Goal: Task Accomplishment & Management: Use online tool/utility

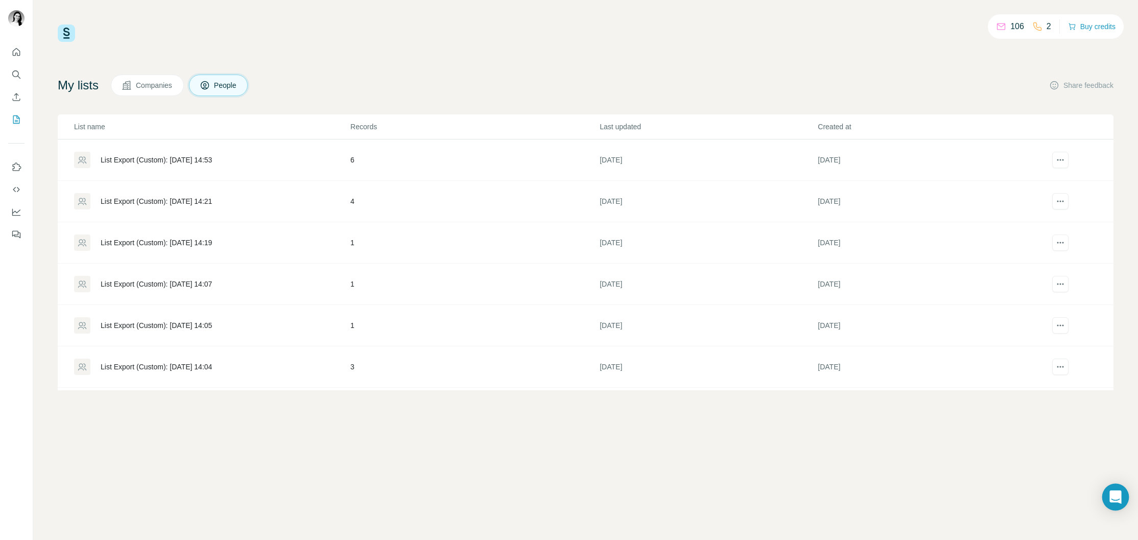
click at [1111, 498] on icon "Open Intercom Messenger" at bounding box center [1115, 496] width 12 height 13
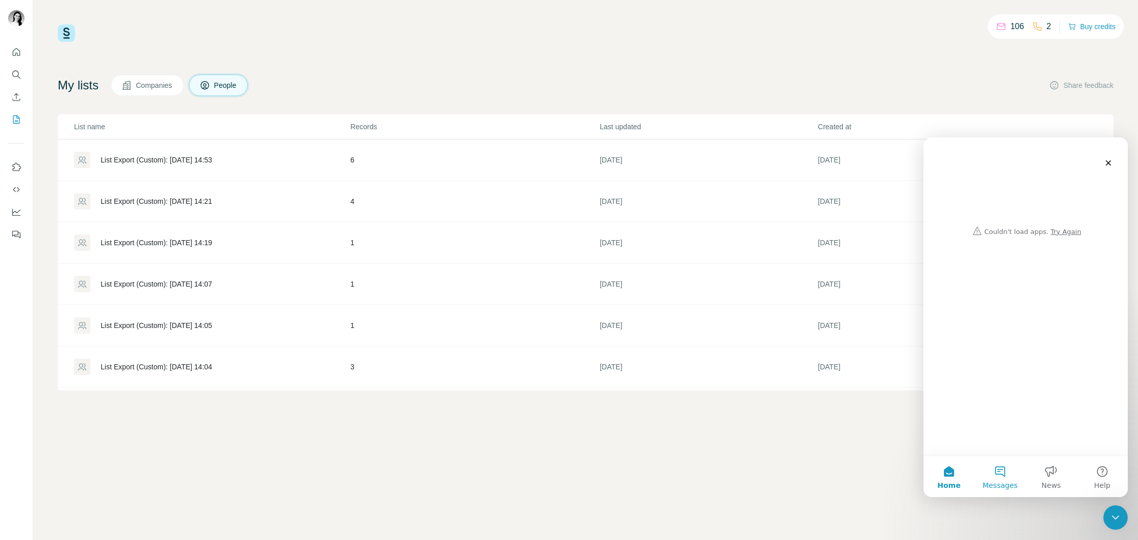
click at [998, 478] on button "Messages" at bounding box center [1000, 476] width 51 height 41
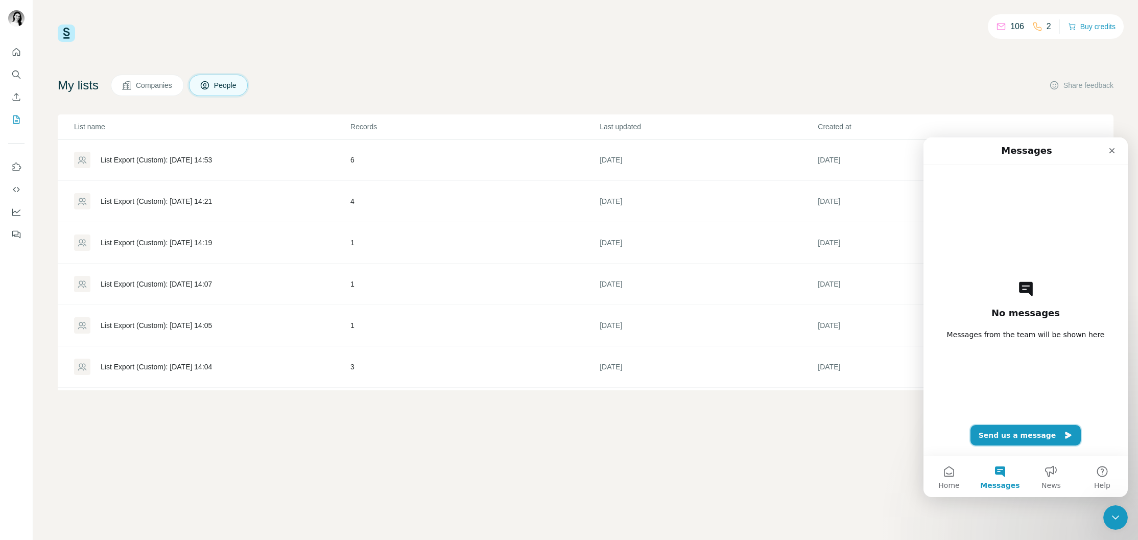
click at [1018, 436] on button "Send us a message" at bounding box center [1025, 435] width 111 height 20
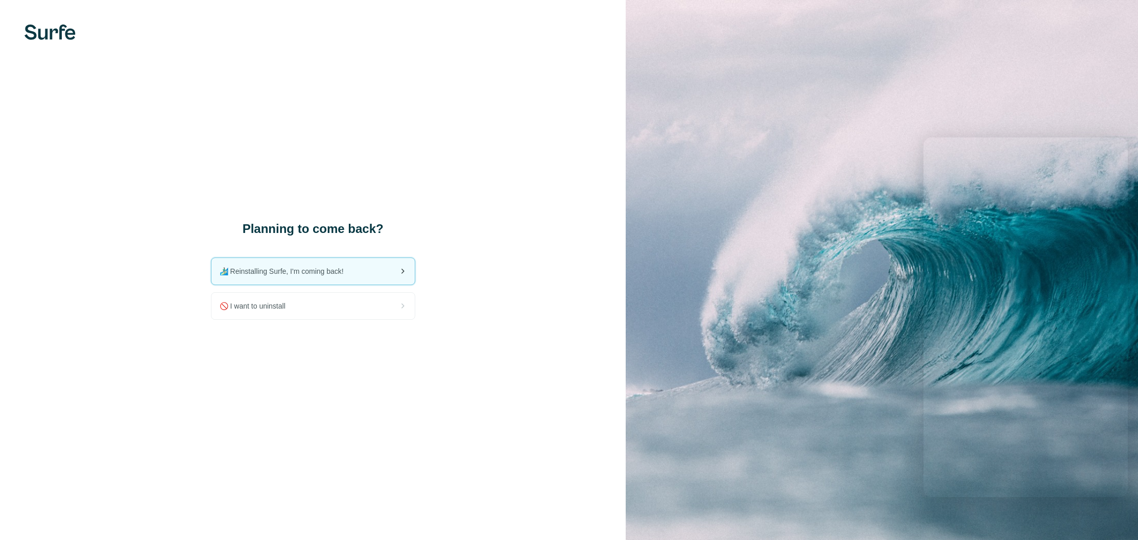
click at [274, 268] on span "🏄🏻‍♂️ Reinstalling Surfe, I'm coming back!" at bounding box center [286, 271] width 132 height 10
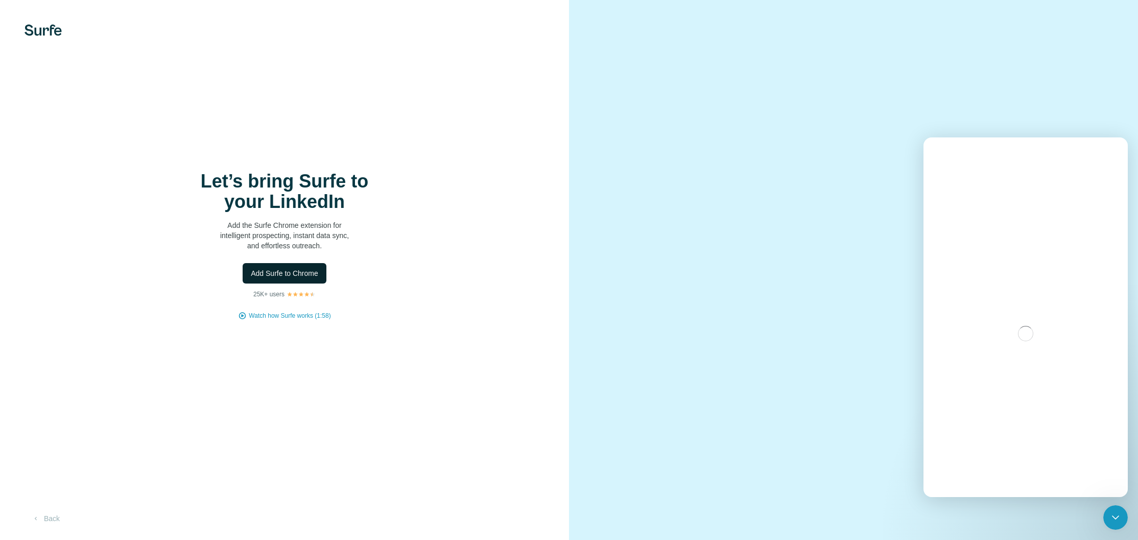
click at [304, 276] on span "Add Surfe to Chrome" at bounding box center [284, 273] width 67 height 10
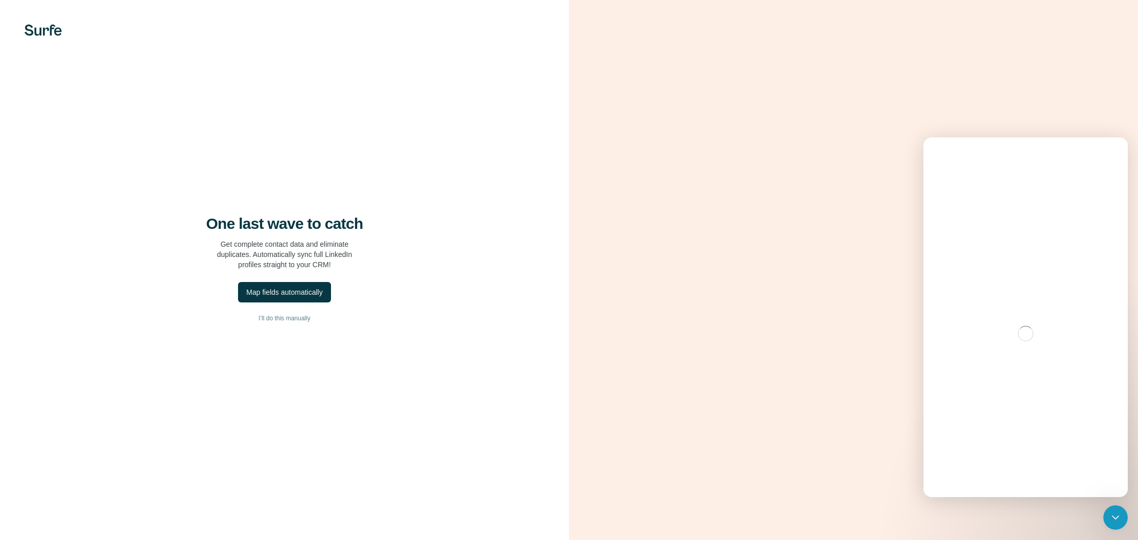
click at [341, 275] on div "One last wave to catch Get complete contact data and eliminate duplicates. Auto…" at bounding box center [284, 270] width 569 height 540
click at [278, 285] on button "Map fields automatically" at bounding box center [284, 292] width 92 height 20
click at [290, 281] on div "One last wave to catch Get complete contact data and eliminate duplicates. Auto…" at bounding box center [284, 270] width 569 height 540
click at [293, 290] on div "Map fields automatically" at bounding box center [284, 292] width 76 height 10
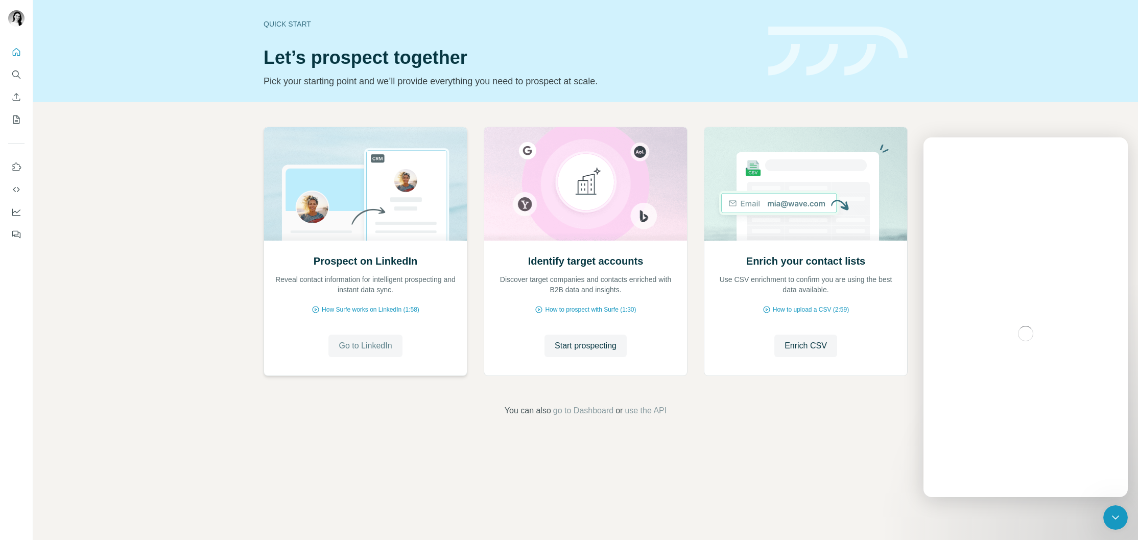
click at [371, 342] on span "Go to LinkedIn" at bounding box center [365, 346] width 53 height 12
click at [600, 352] on button "Start prospecting" at bounding box center [585, 346] width 82 height 22
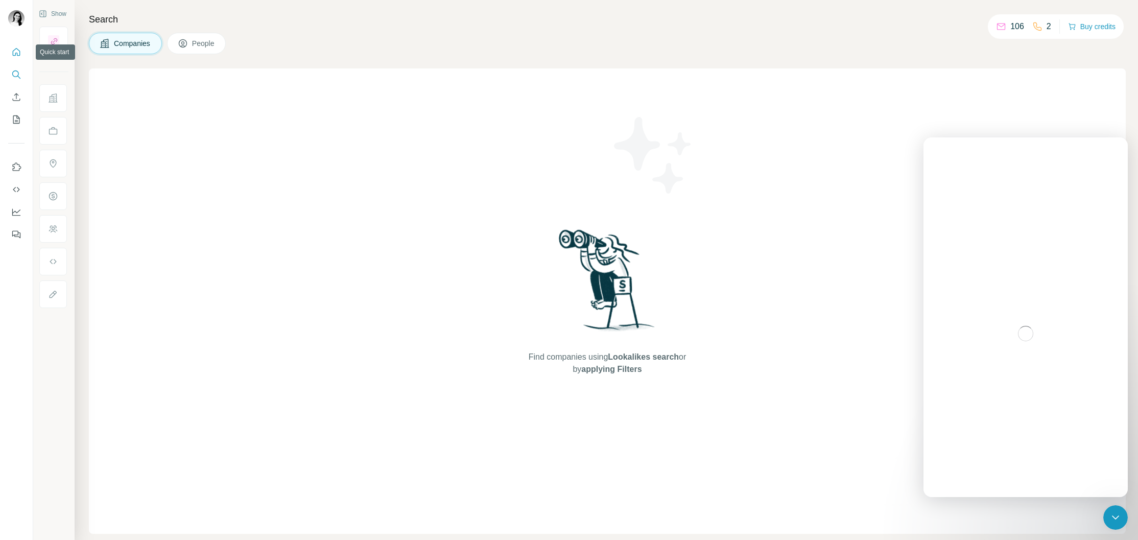
click at [15, 53] on icon "Quick start" at bounding box center [17, 52] width 8 height 8
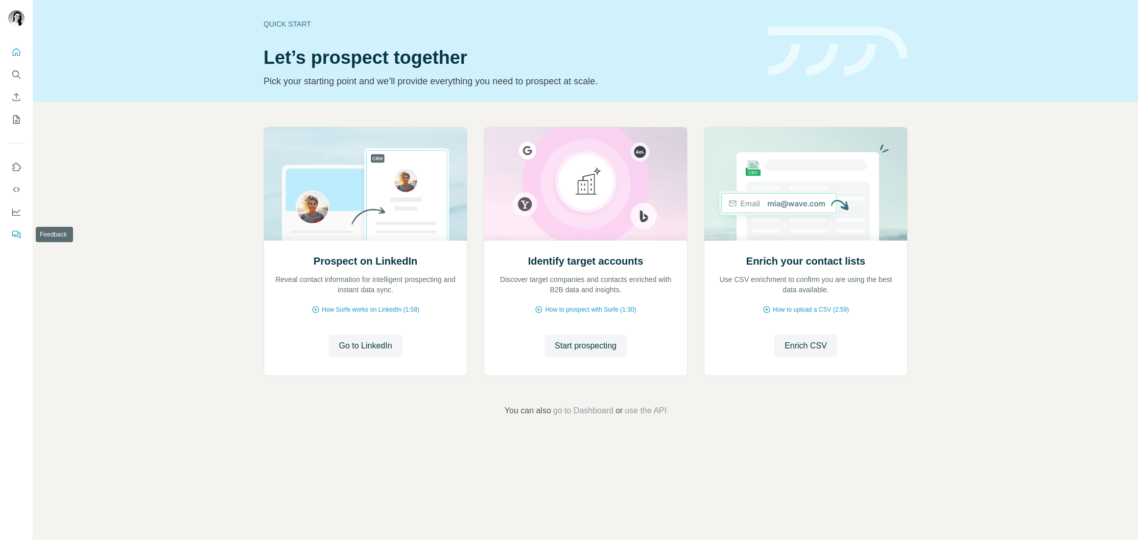
click at [16, 231] on icon "Feedback" at bounding box center [15, 234] width 6 height 6
